Goal: Navigation & Orientation: Find specific page/section

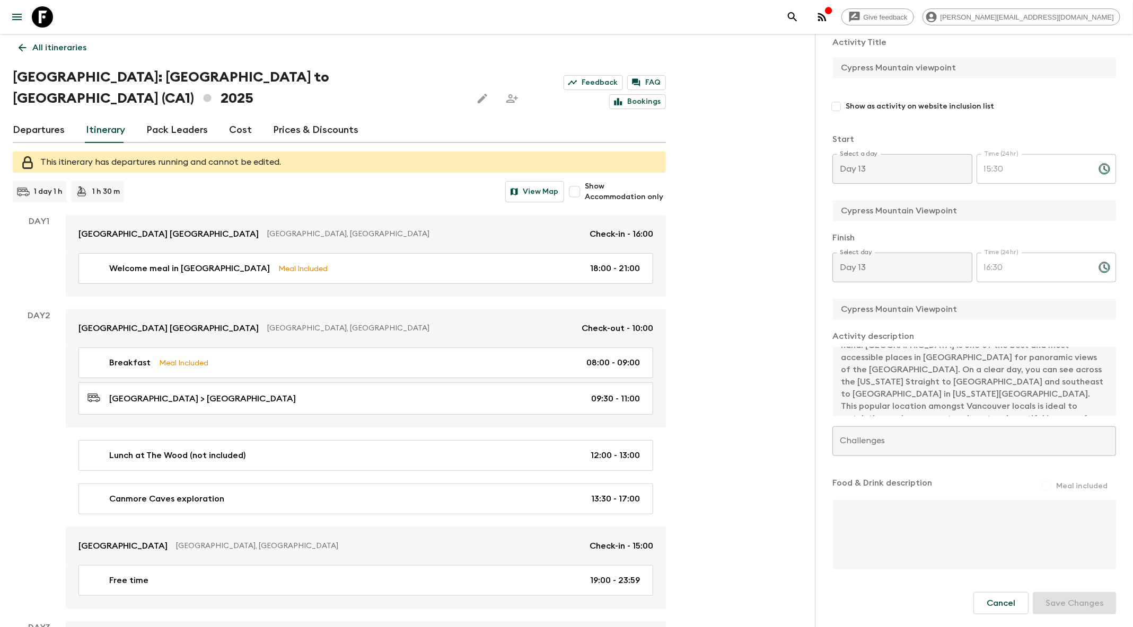
scroll to position [6, 0]
click at [19, 51] on icon at bounding box center [22, 47] width 12 height 12
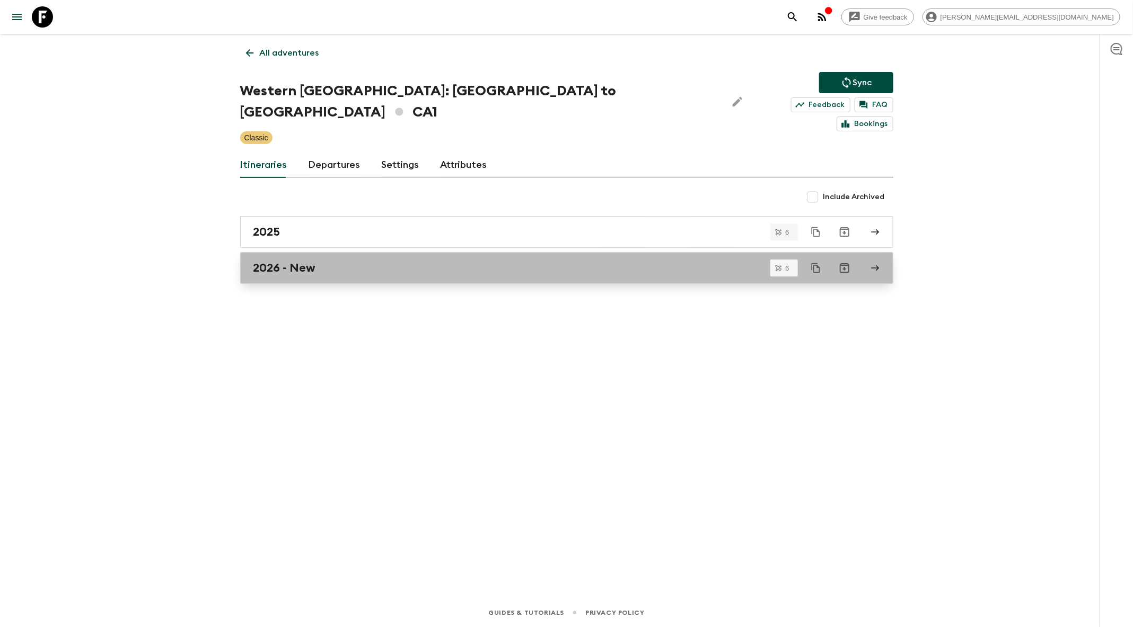
click at [335, 261] on div "2026 - New" at bounding box center [556, 268] width 606 height 14
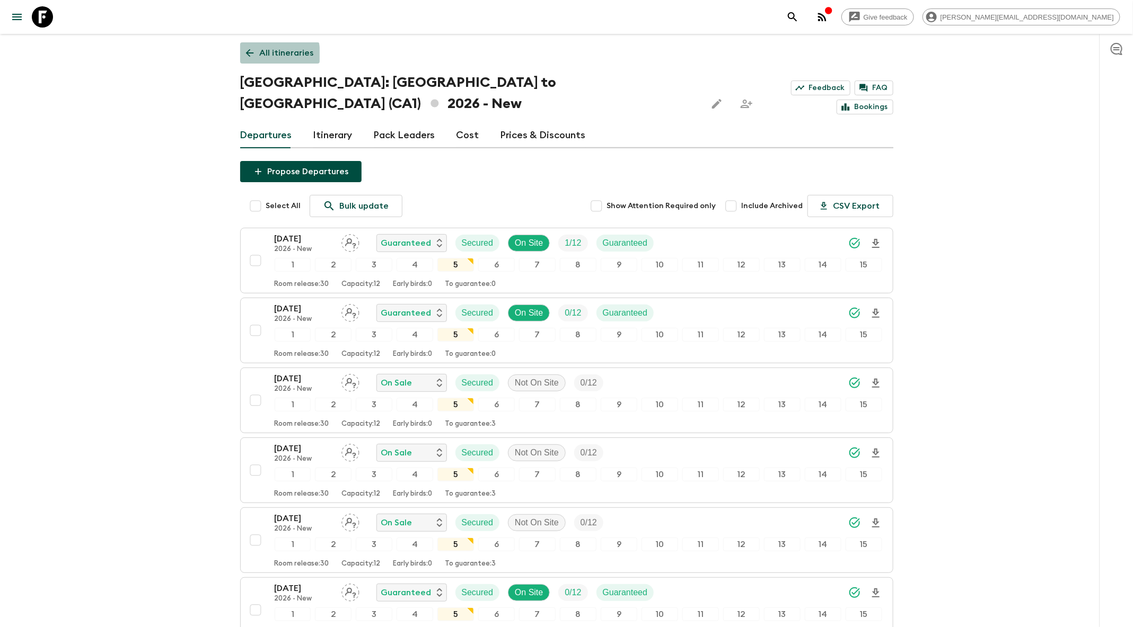
click at [257, 55] on link "All itineraries" at bounding box center [279, 52] width 79 height 21
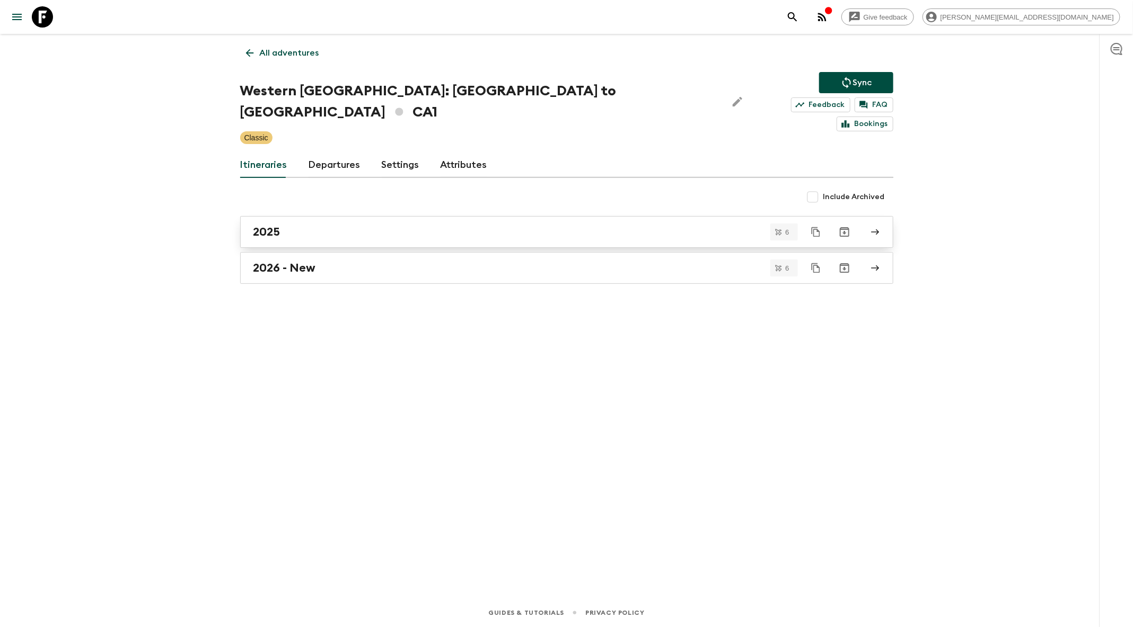
click at [362, 220] on link "2025" at bounding box center [566, 232] width 653 height 32
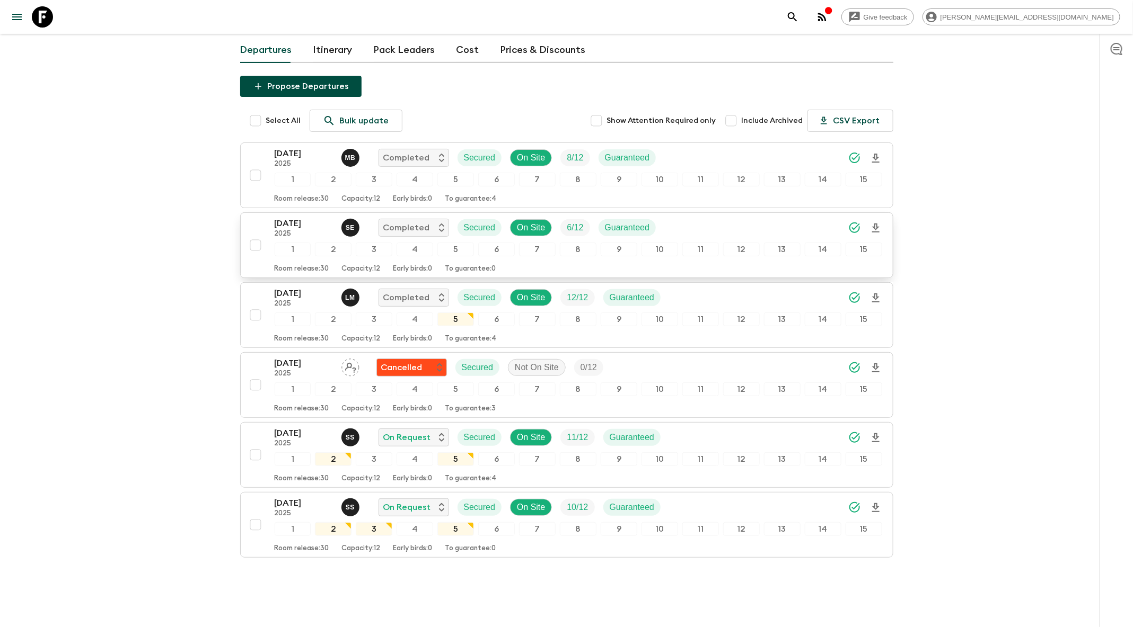
scroll to position [86, 0]
